Goal: Information Seeking & Learning: Learn about a topic

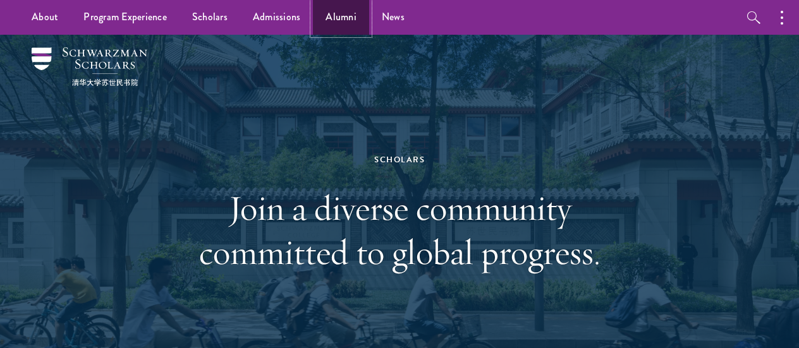
click at [353, 17] on link "Alumni" at bounding box center [341, 17] width 56 height 35
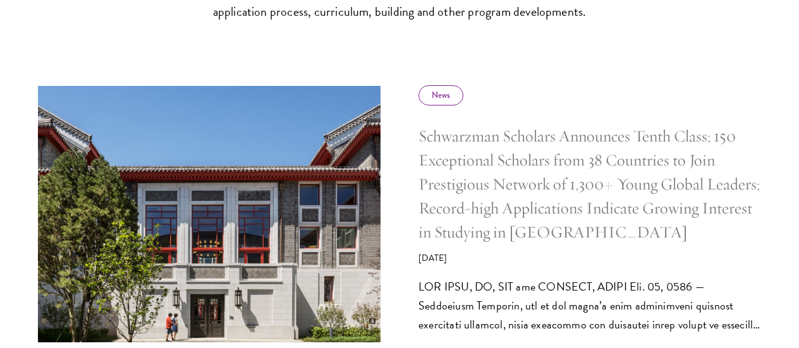
scroll to position [569, 0]
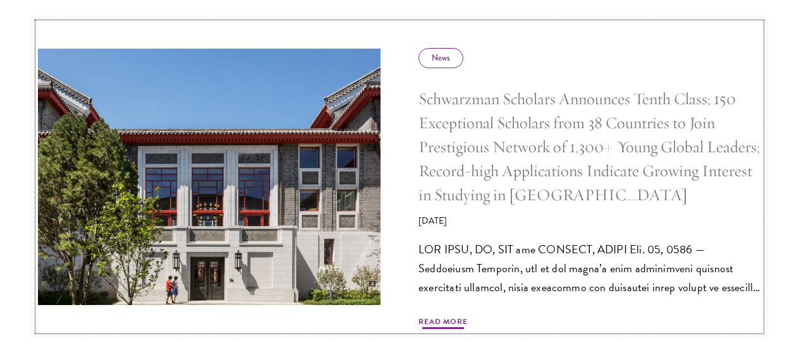
click at [467, 321] on span "Read More" at bounding box center [443, 323] width 49 height 15
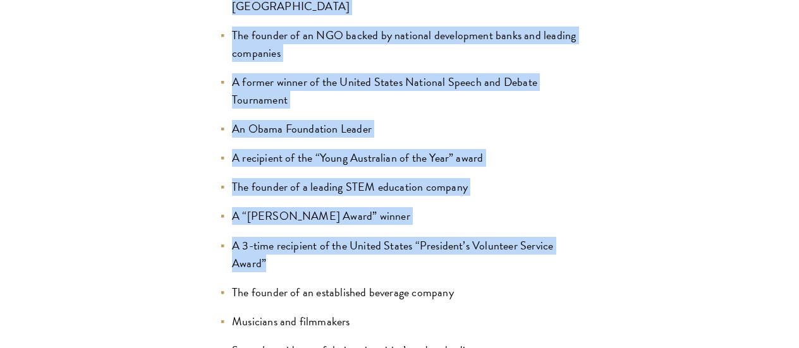
scroll to position [1391, 0]
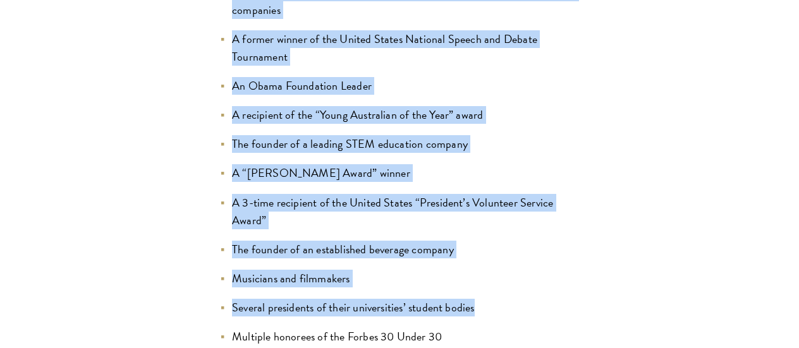
drag, startPoint x: 203, startPoint y: 109, endPoint x: 644, endPoint y: 218, distance: 453.8
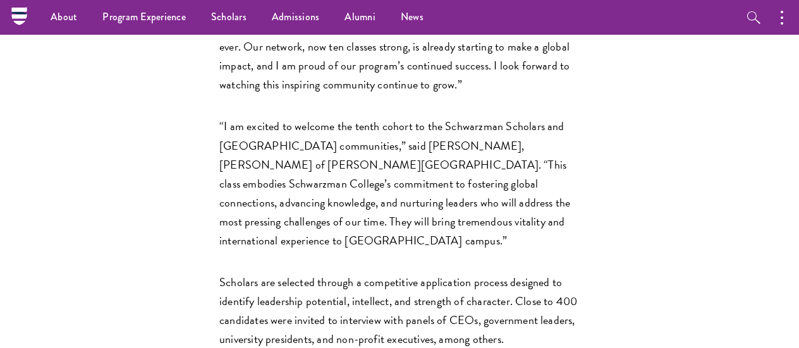
scroll to position [1897, 0]
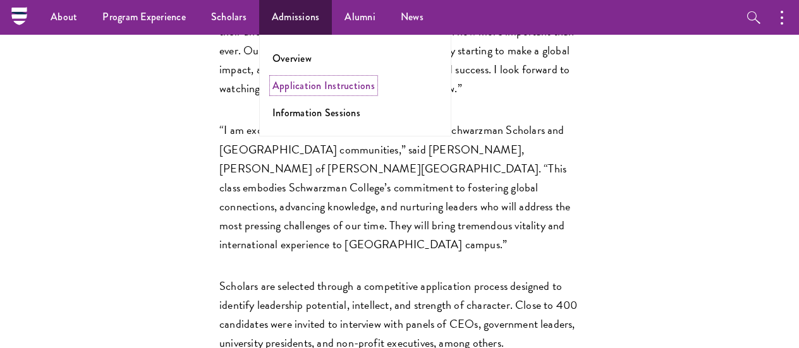
click at [321, 83] on link "Application Instructions" at bounding box center [324, 85] width 102 height 15
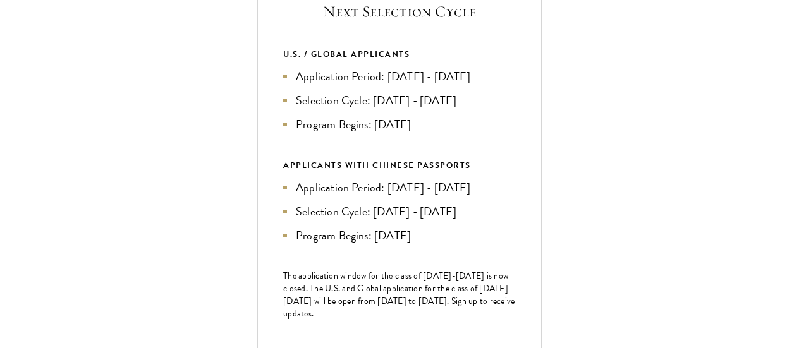
scroll to position [506, 0]
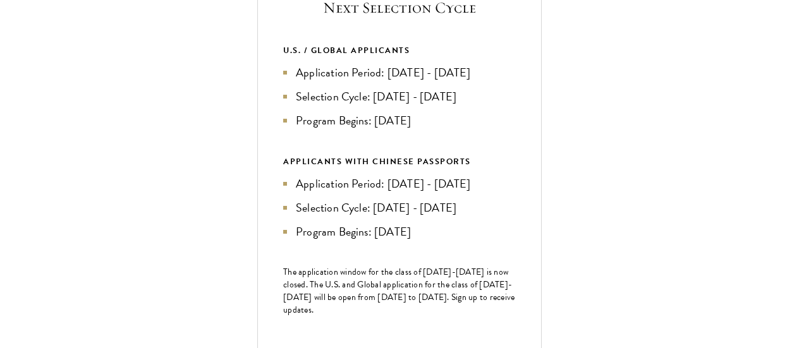
drag, startPoint x: 276, startPoint y: 102, endPoint x: 487, endPoint y: 94, distance: 210.7
click at [487, 94] on div "Next Selection Cycle U.S. / GLOBAL APPLICANTS Application Period: Apr 2026 - Se…" at bounding box center [399, 196] width 285 height 450
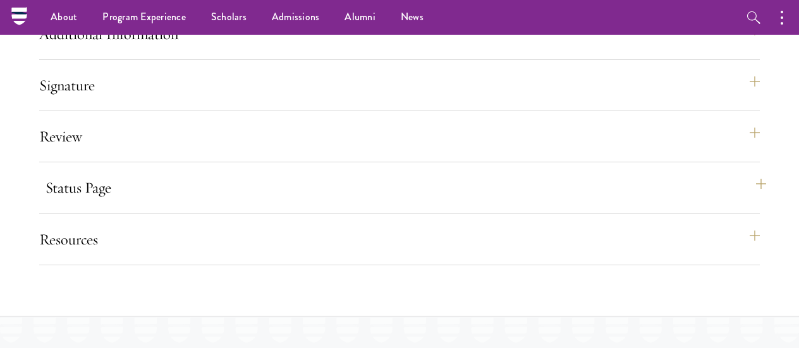
scroll to position [1517, 0]
click at [71, 256] on button "Resources" at bounding box center [406, 241] width 721 height 30
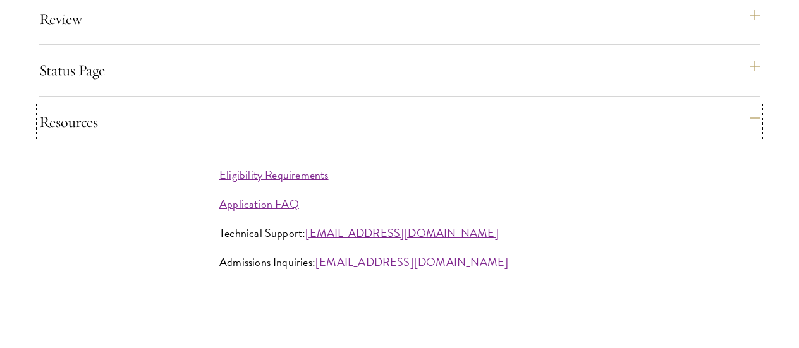
scroll to position [1644, 0]
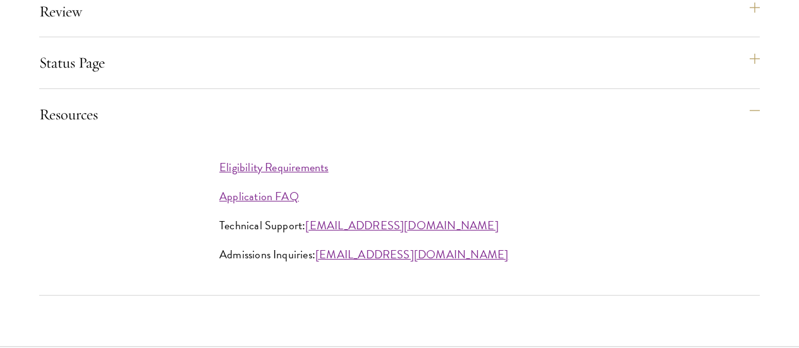
click at [74, 89] on div "Status Page This page will appear after you have submitted your application. Yo…" at bounding box center [399, 67] width 721 height 41
click at [82, 78] on button "Status Page" at bounding box center [406, 62] width 721 height 30
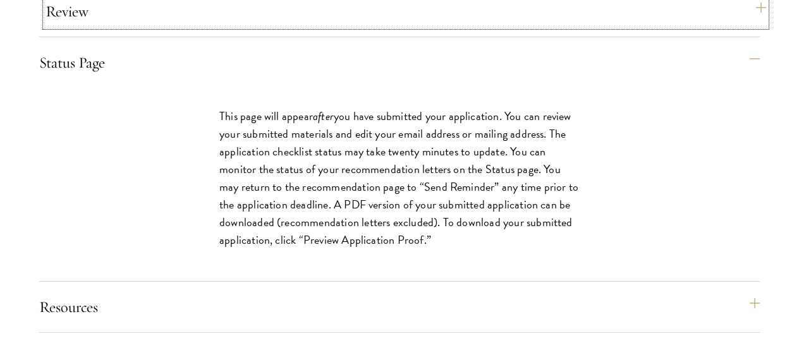
click at [107, 27] on button "Review" at bounding box center [406, 11] width 721 height 30
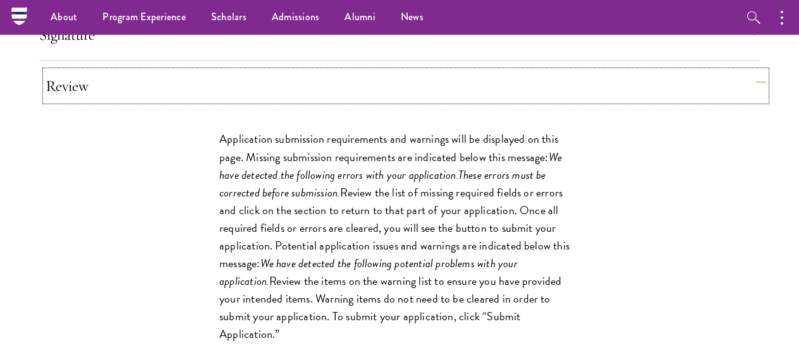
scroll to position [1517, 0]
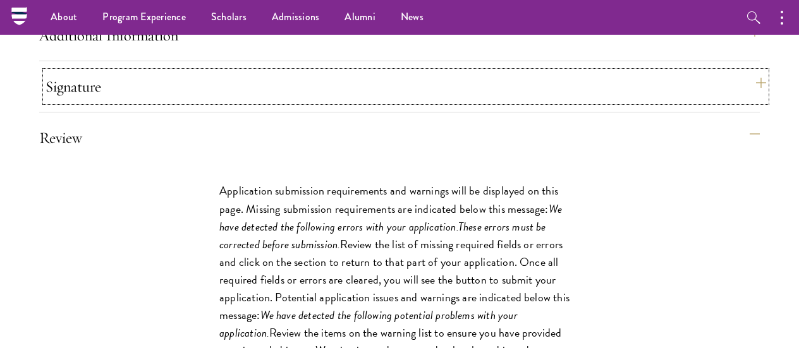
click at [91, 97] on button "Signature" at bounding box center [406, 86] width 721 height 30
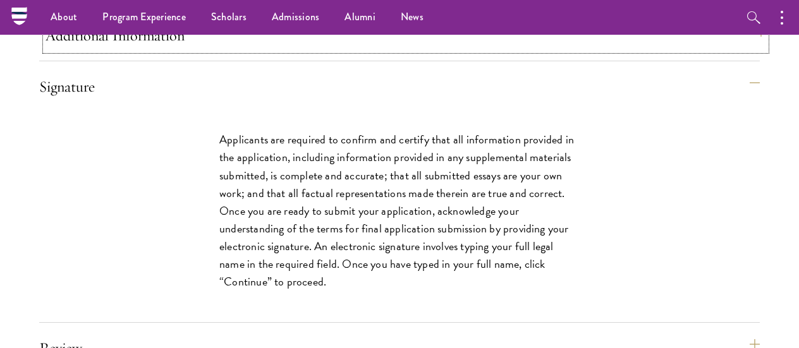
click at [161, 51] on button "Additional Information" at bounding box center [406, 35] width 721 height 30
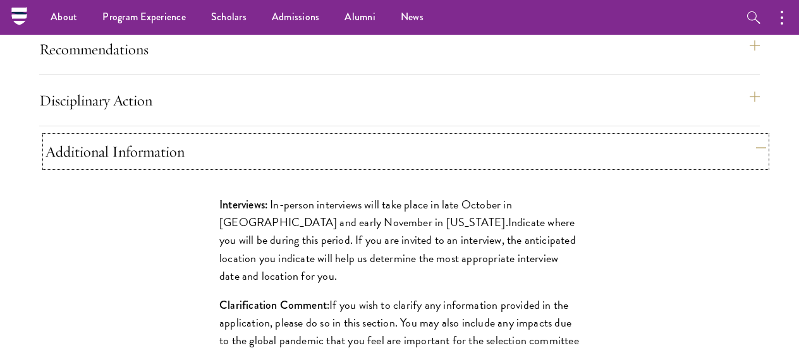
scroll to position [1391, 0]
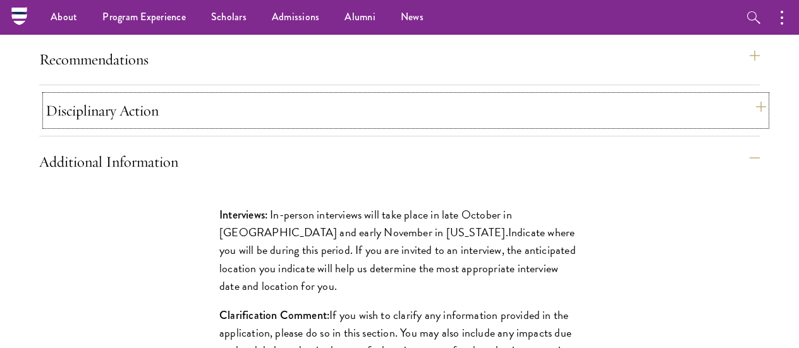
click at [154, 126] on button "Disciplinary Action" at bounding box center [406, 110] width 721 height 30
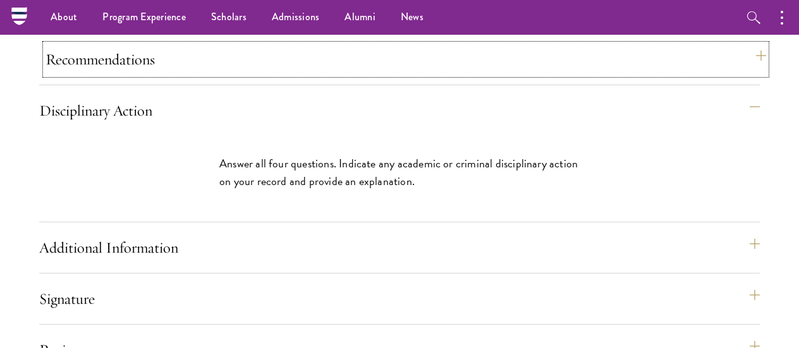
click at [173, 75] on button "Recommendations" at bounding box center [406, 59] width 721 height 30
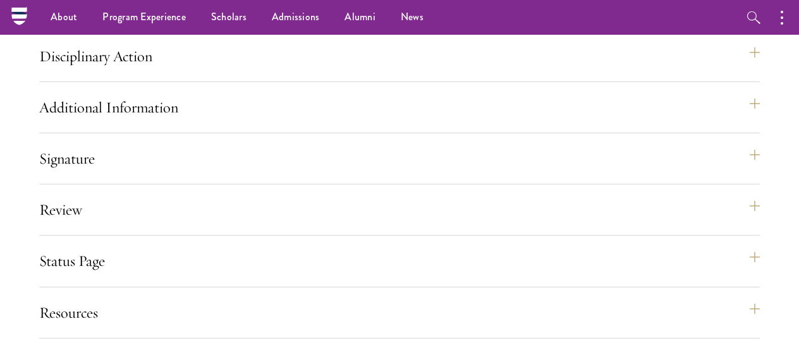
scroll to position [2213, 0]
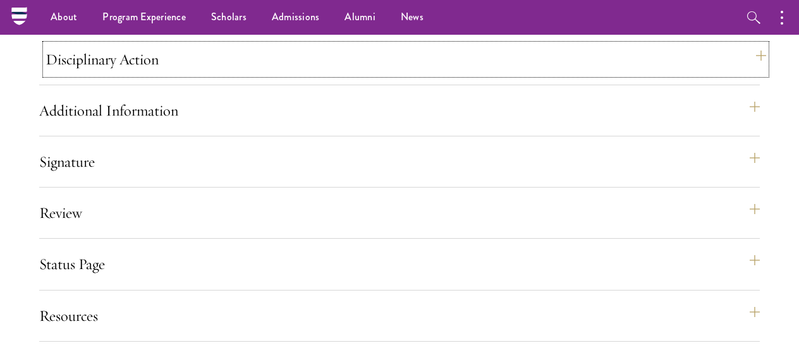
click at [157, 74] on button "Disciplinary Action" at bounding box center [406, 59] width 721 height 30
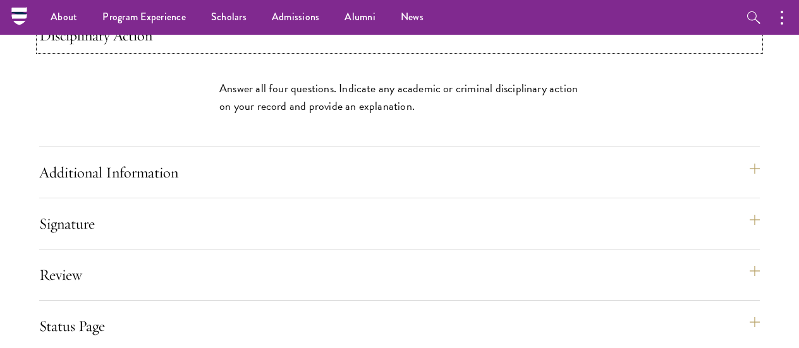
scroll to position [1454, 0]
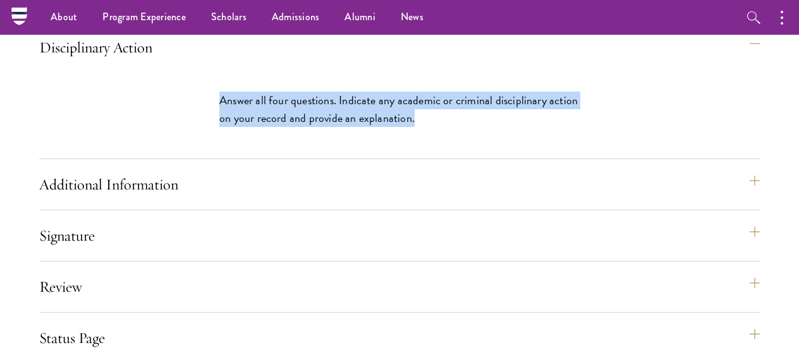
drag, startPoint x: 193, startPoint y: 103, endPoint x: 534, endPoint y: 146, distance: 344.1
click at [534, 146] on div "Answer all four questions. Indicate any academic or criminal disciplinary actio…" at bounding box center [399, 116] width 436 height 86
click at [534, 127] on p "Answer all four questions. Indicate any academic or criminal disciplinary actio…" at bounding box center [399, 109] width 360 height 35
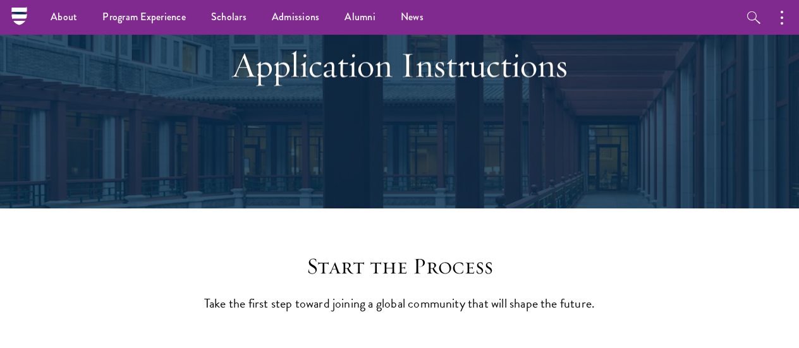
scroll to position [0, 0]
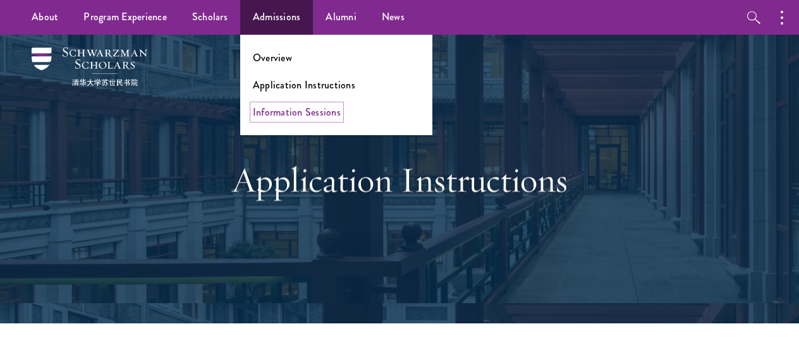
click at [287, 110] on link "Information Sessions" at bounding box center [297, 112] width 88 height 15
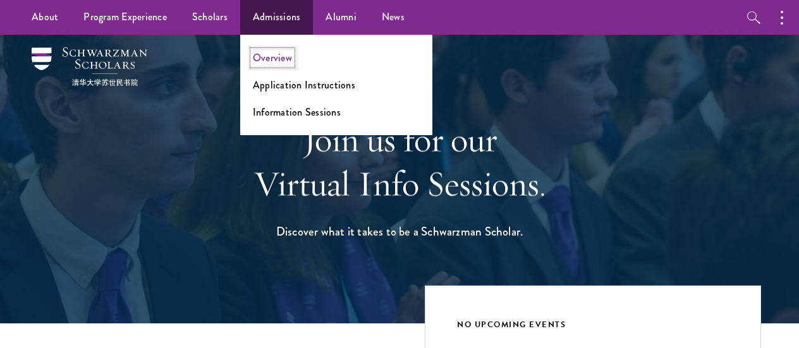
click at [288, 59] on link "Overview" at bounding box center [272, 58] width 39 height 15
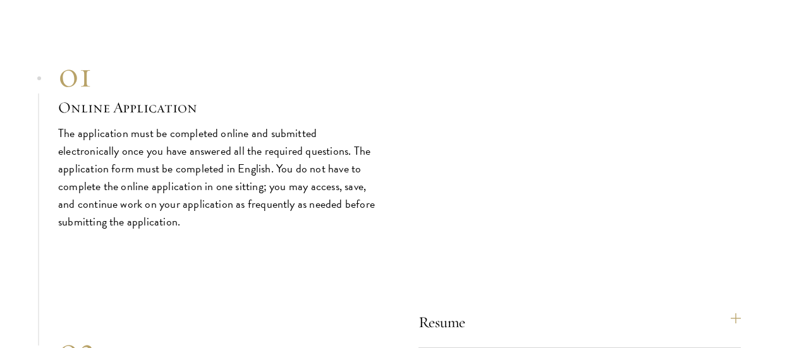
scroll to position [3920, 0]
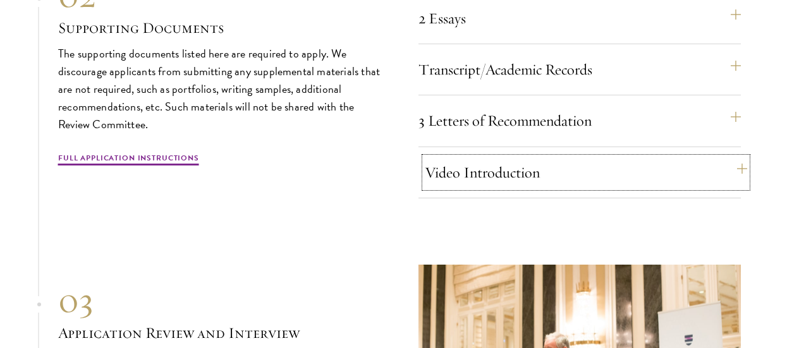
click at [508, 168] on button "Video Introduction" at bounding box center [586, 172] width 322 height 30
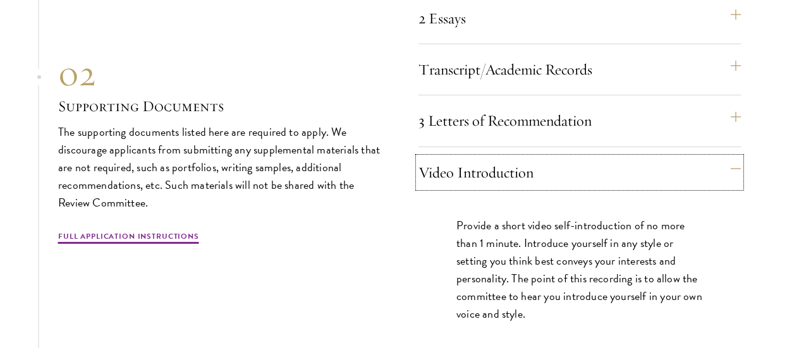
drag, startPoint x: 508, startPoint y: 168, endPoint x: 349, endPoint y: 252, distance: 179.3
click at [349, 252] on div "Resume A current version of your resume or CV (maximum 2 pages). 2 Essays The t…" at bounding box center [399, 148] width 683 height 413
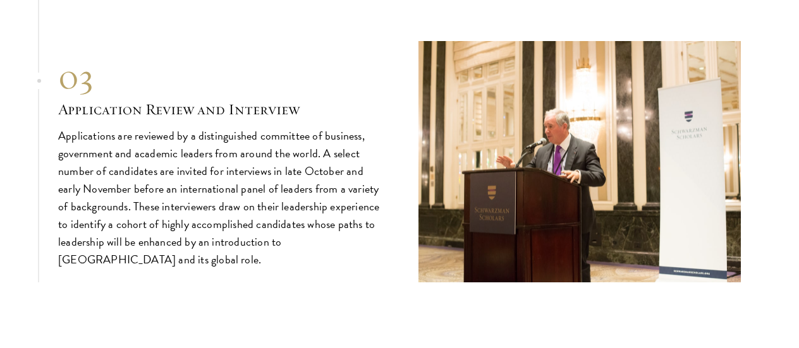
scroll to position [4363, 0]
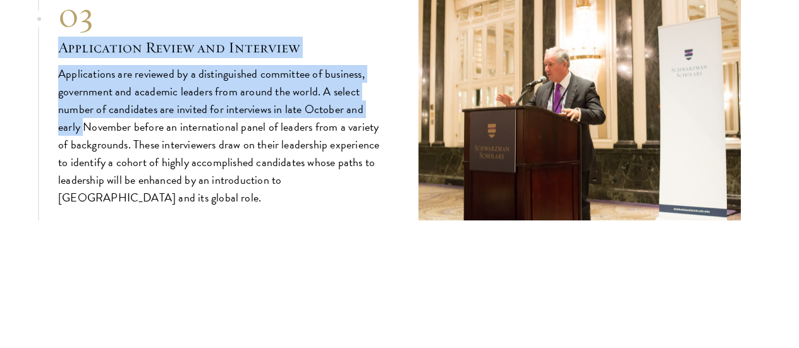
drag, startPoint x: 40, startPoint y: 42, endPoint x: 83, endPoint y: 120, distance: 88.3
click at [83, 120] on p "Applications are reviewed by a distinguished committee of business, government …" at bounding box center [219, 136] width 322 height 142
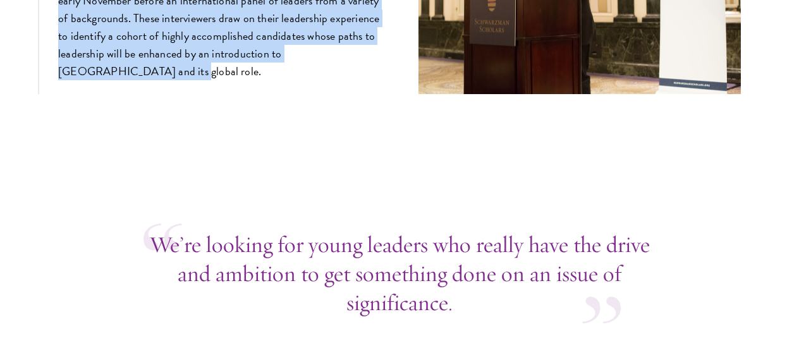
drag, startPoint x: 55, startPoint y: 122, endPoint x: 377, endPoint y: 140, distance: 323.0
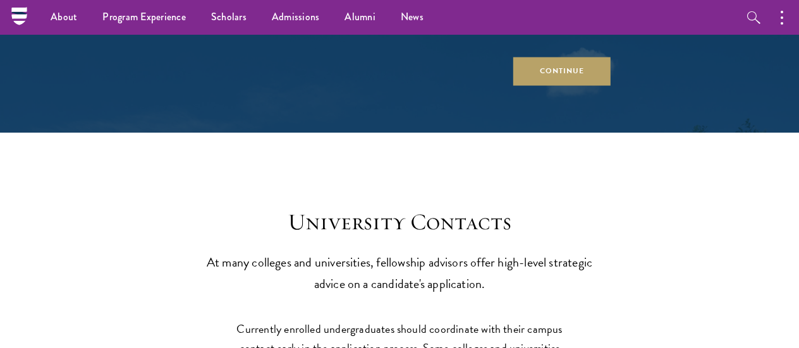
scroll to position [5185, 0]
